Goal: Find specific page/section: Find specific page/section

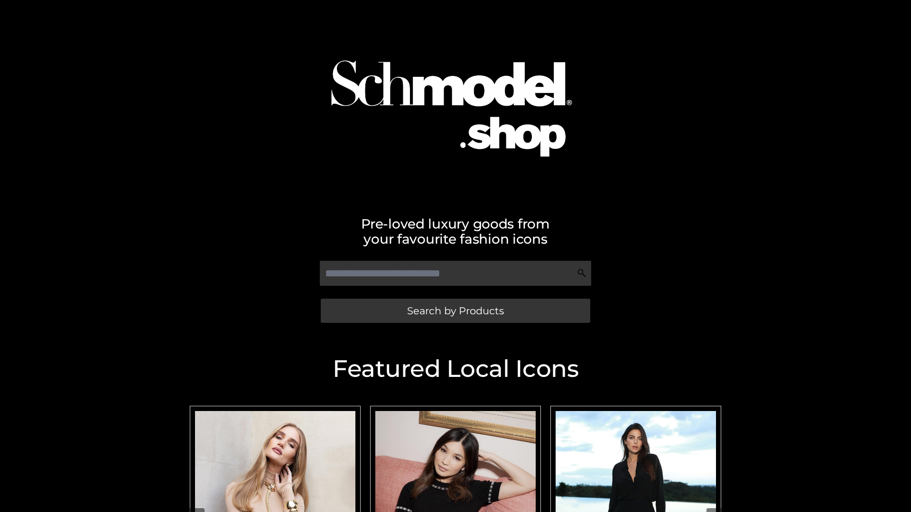
click at [455, 311] on span "Search by Products" at bounding box center [455, 311] width 97 height 10
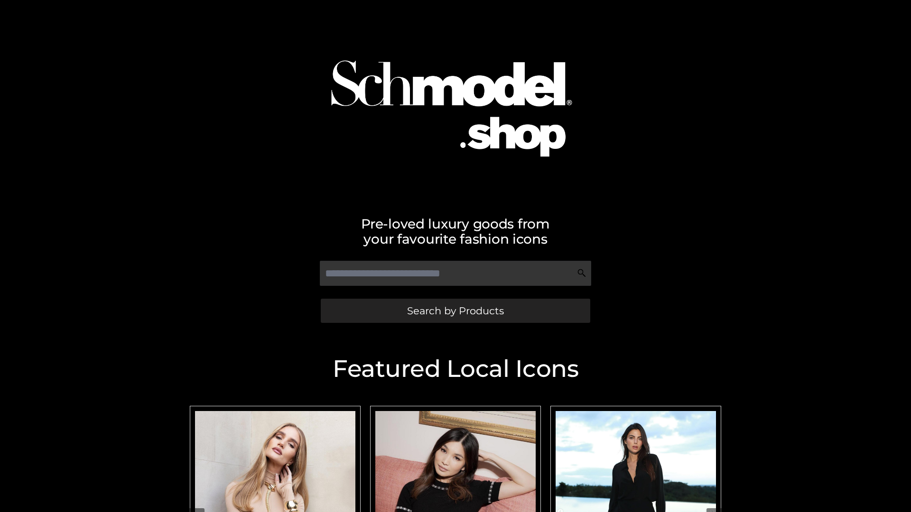
click at [455, 311] on span "Search by Products" at bounding box center [455, 311] width 97 height 10
